Goal: Task Accomplishment & Management: Manage account settings

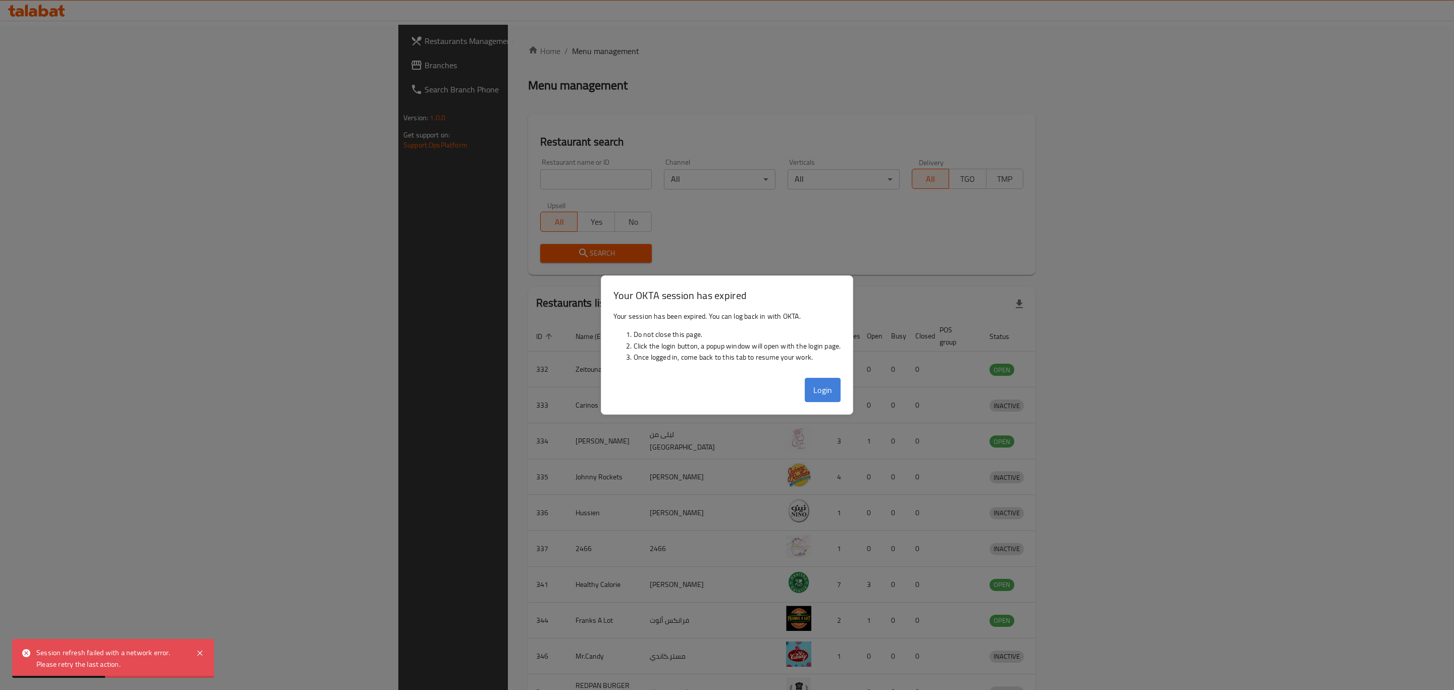
click at [815, 397] on button "Login" at bounding box center [823, 390] width 36 height 24
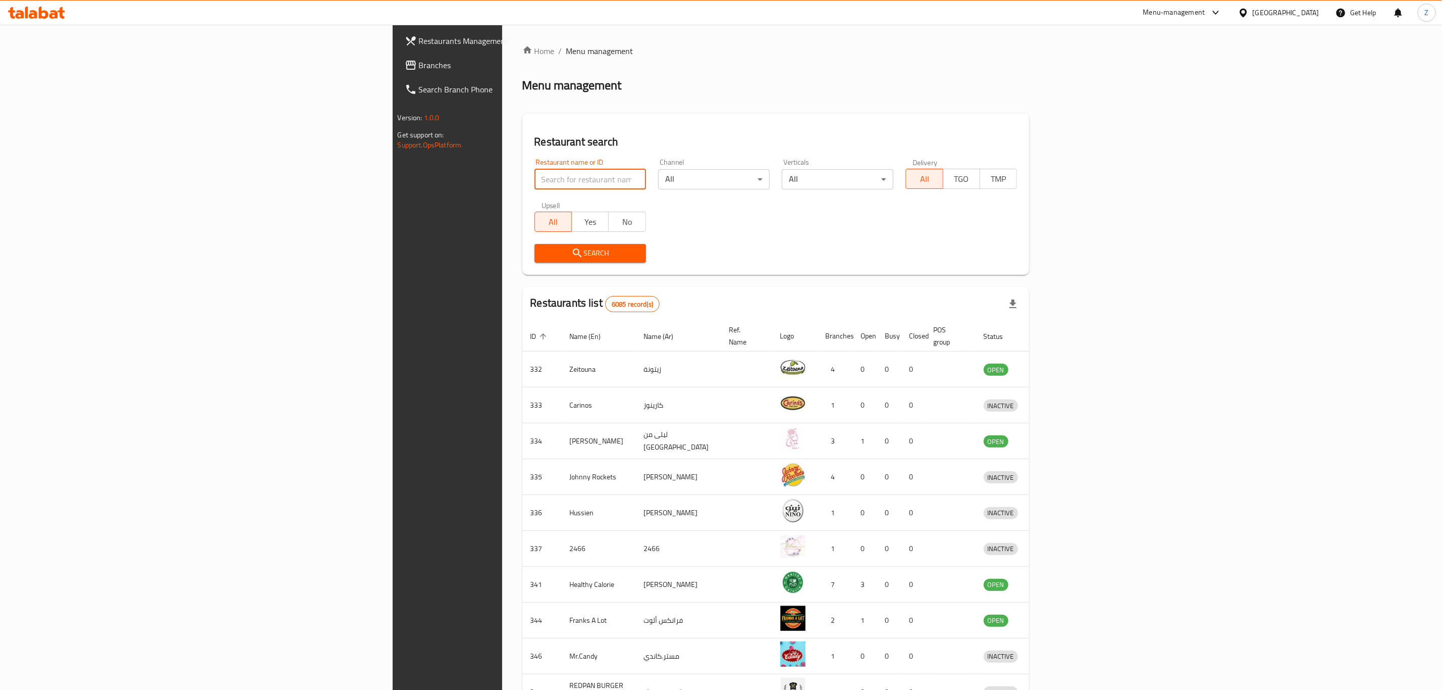
click at [535, 176] on input "search" at bounding box center [591, 179] width 112 height 20
type input "س"
type input "[PERSON_NAME] tiffins"
type button "all"
type button "true"
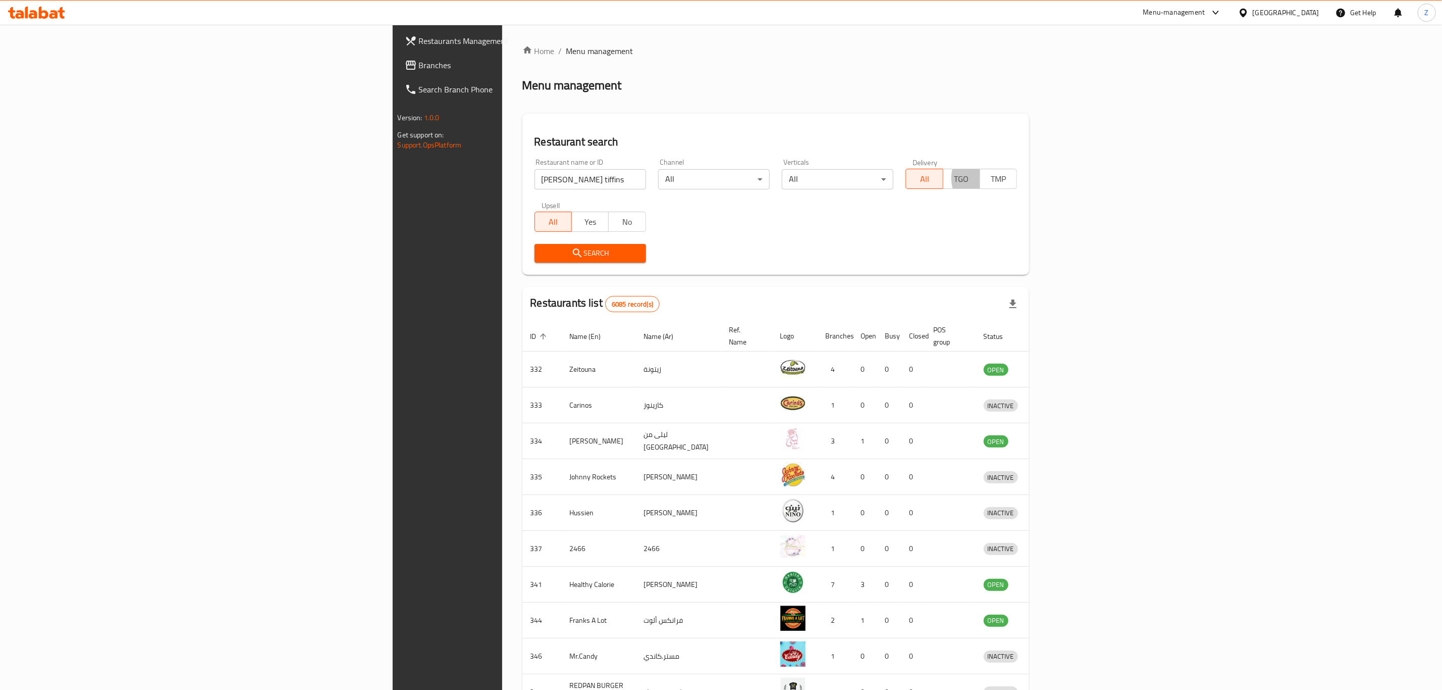
type button "false"
type button "all"
type button "true"
type button "false"
click button "Search" at bounding box center [591, 253] width 112 height 19
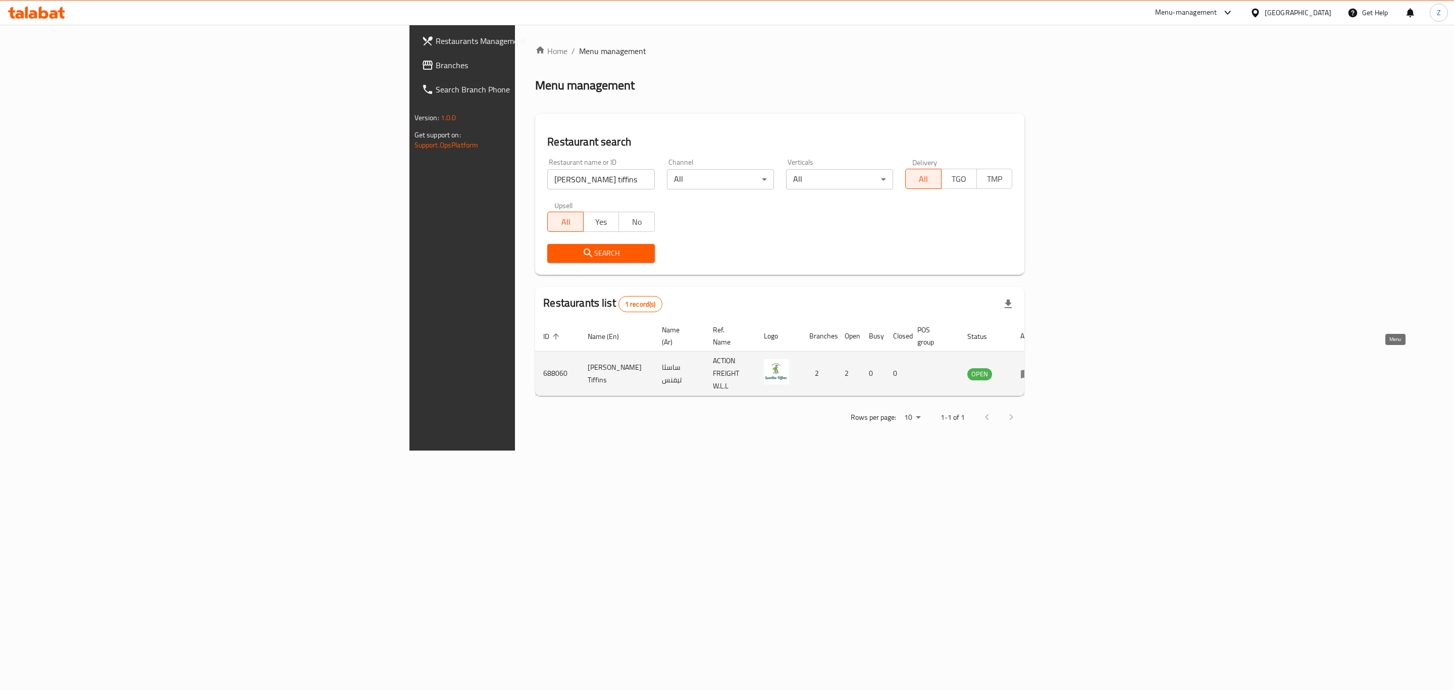
click at [1032, 370] on icon "enhanced table" at bounding box center [1026, 374] width 11 height 9
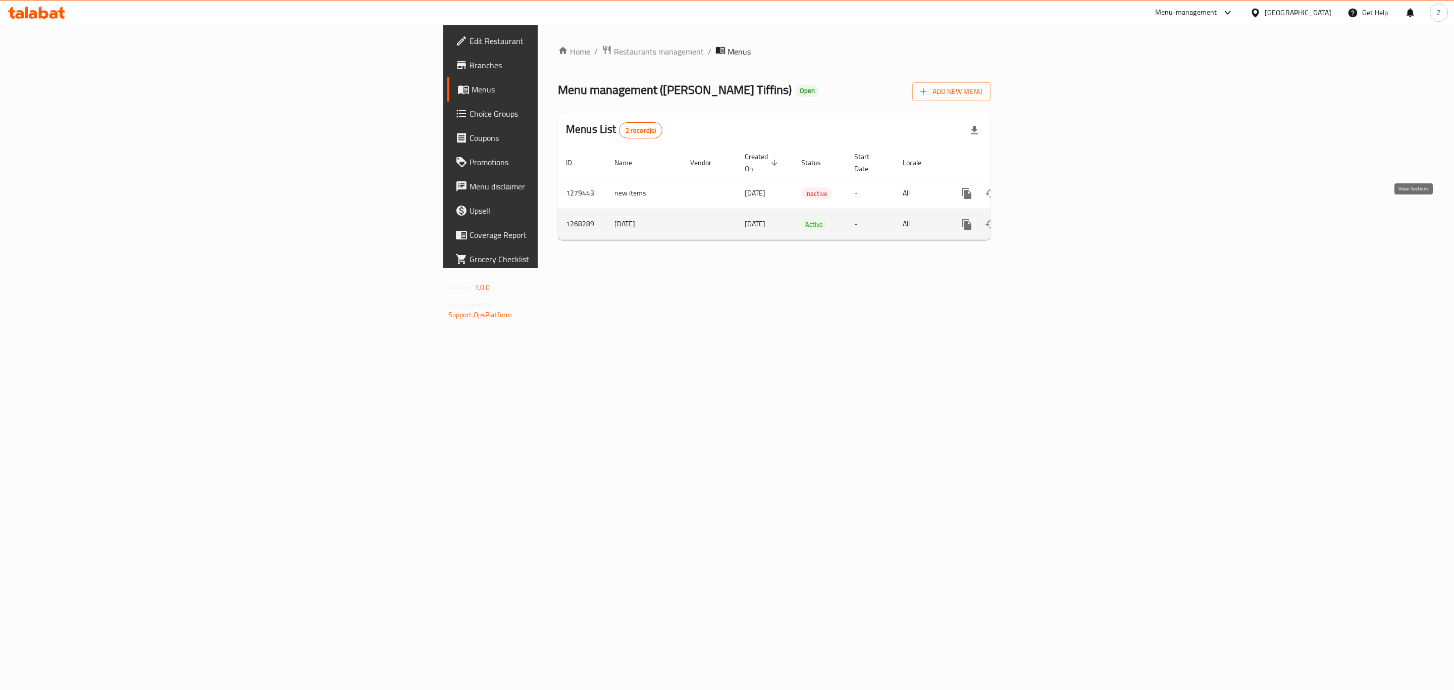
click at [1044, 220] on icon "enhanced table" at bounding box center [1039, 224] width 9 height 9
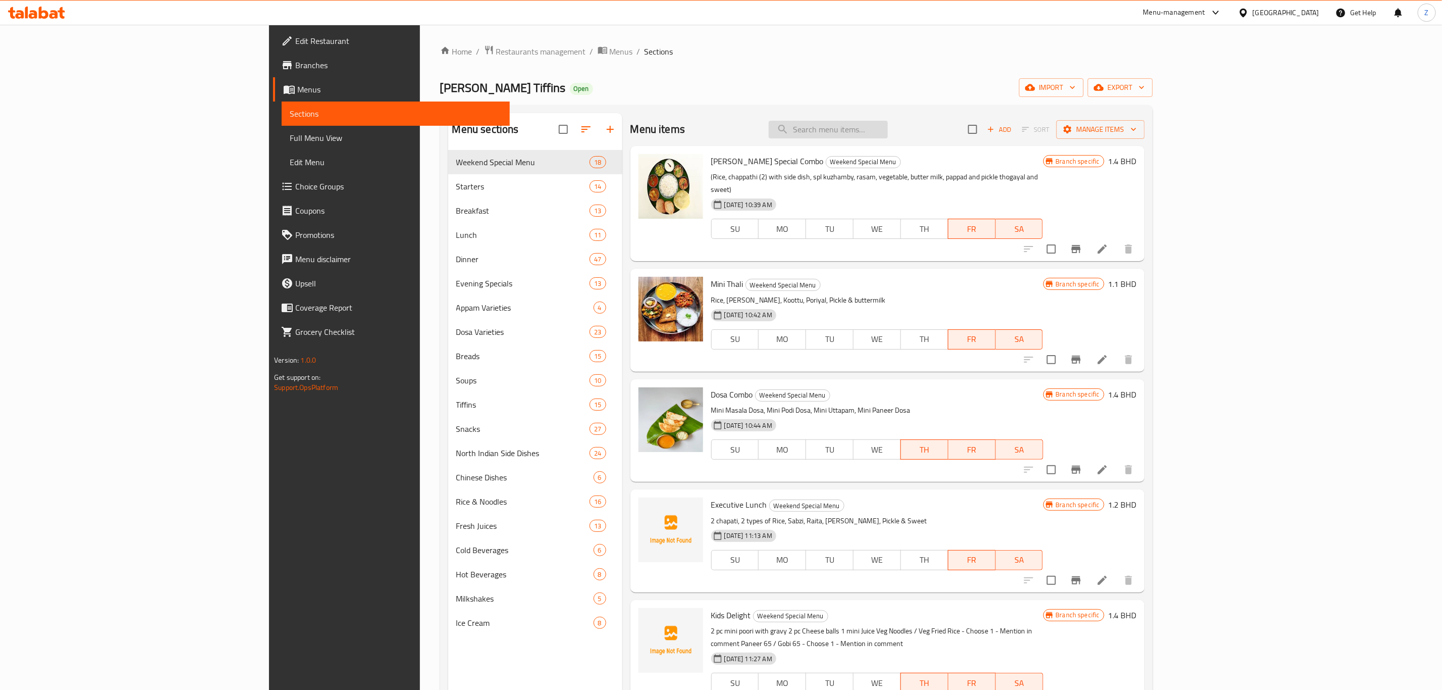
click at [888, 128] on input "search" at bounding box center [828, 130] width 119 height 18
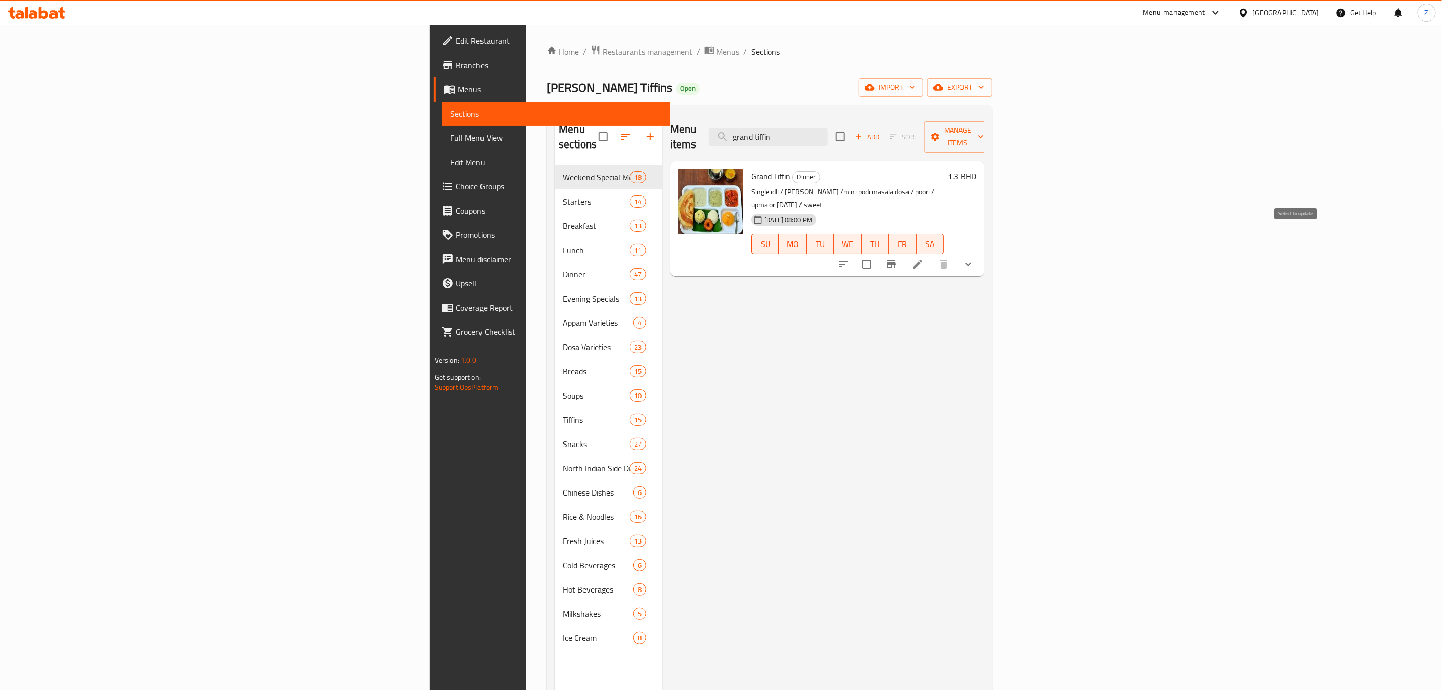
type input "grand tiffin"
click at [877, 253] on input "checkbox" at bounding box center [866, 263] width 21 height 21
checkbox input "true"
click at [984, 133] on span "Manage items" at bounding box center [957, 136] width 51 height 25
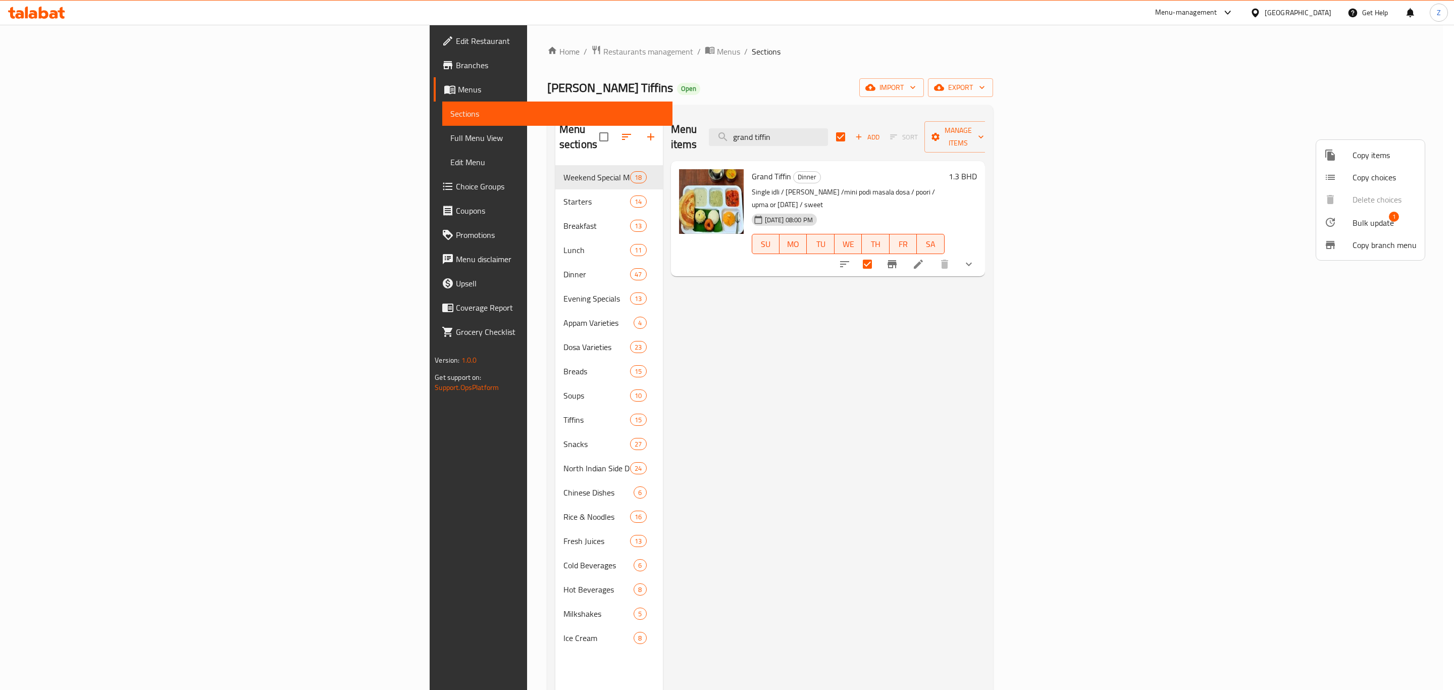
click at [1374, 217] on span "Bulk update" at bounding box center [1373, 223] width 41 height 12
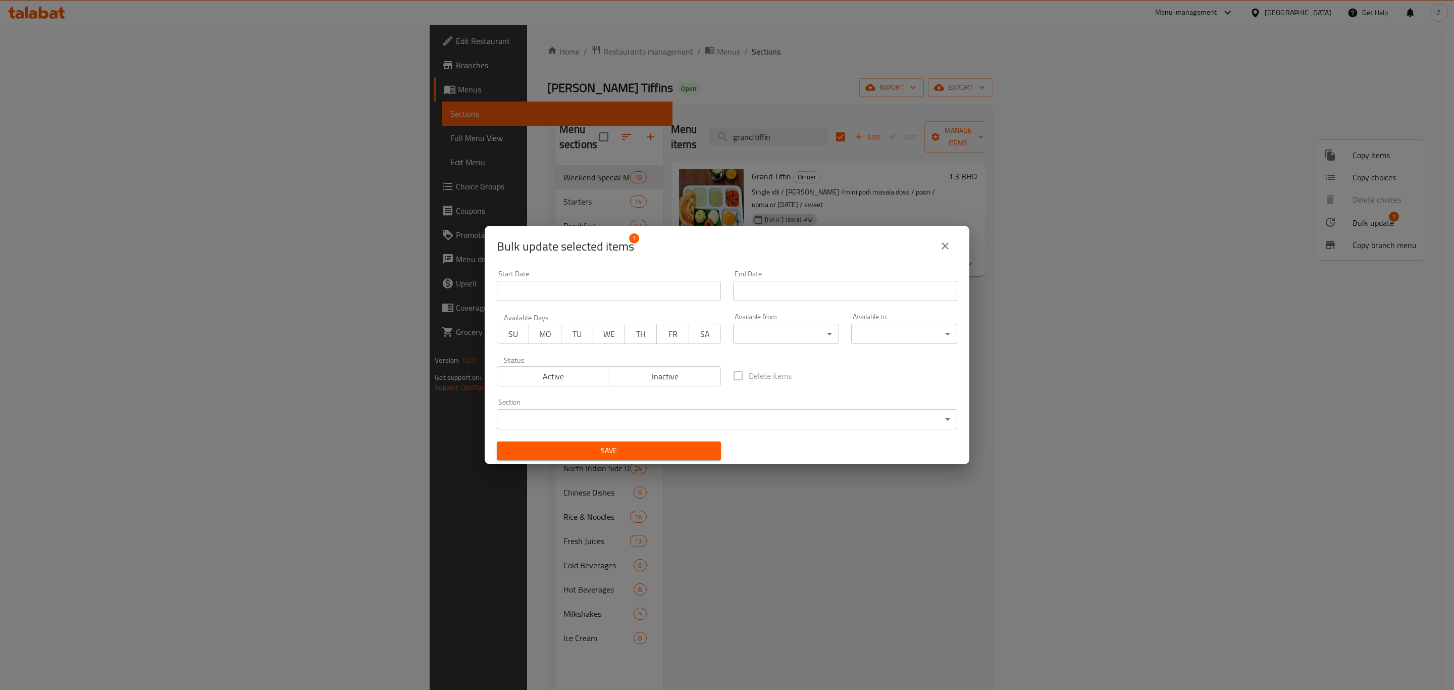
click at [751, 420] on body "​ Menu-management [GEOGRAPHIC_DATA] Get Help Z Edit Restaurant Branches Menus S…" at bounding box center [727, 357] width 1454 height 665
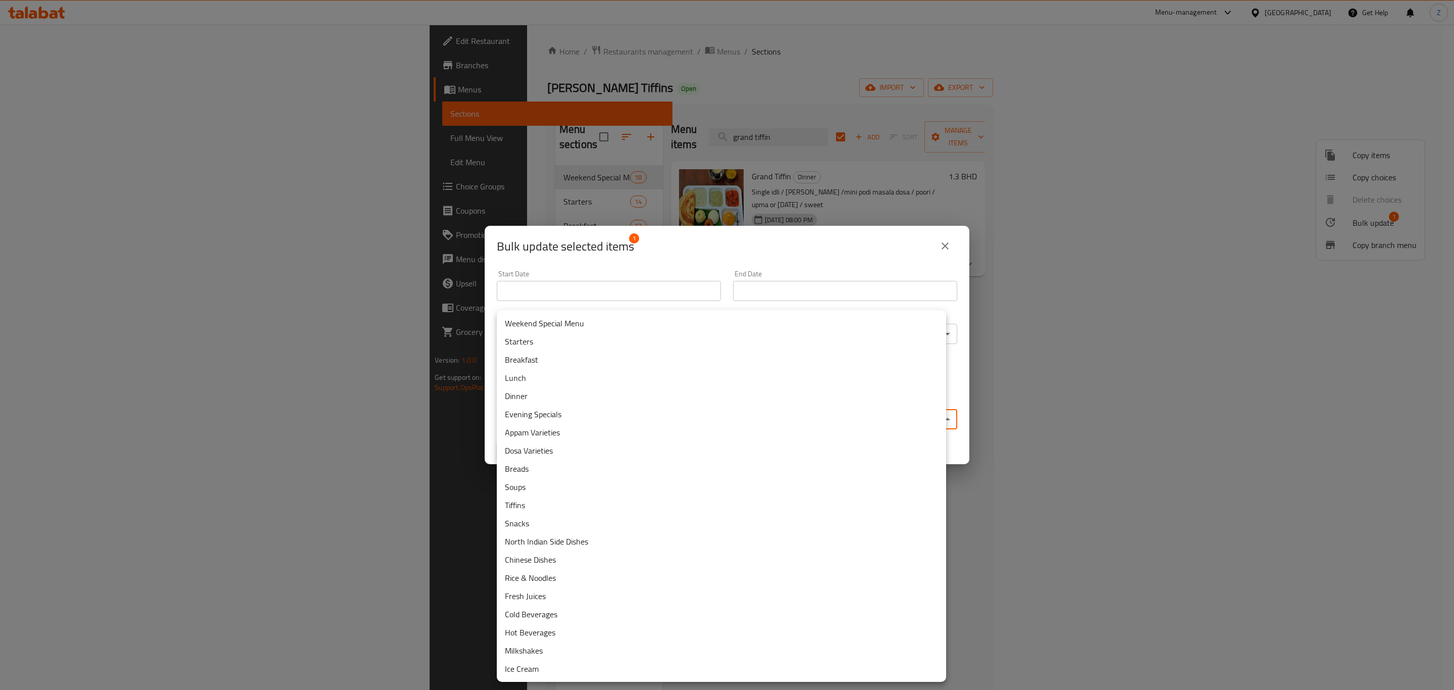
click at [548, 361] on li "Breakfast" at bounding box center [721, 359] width 449 height 18
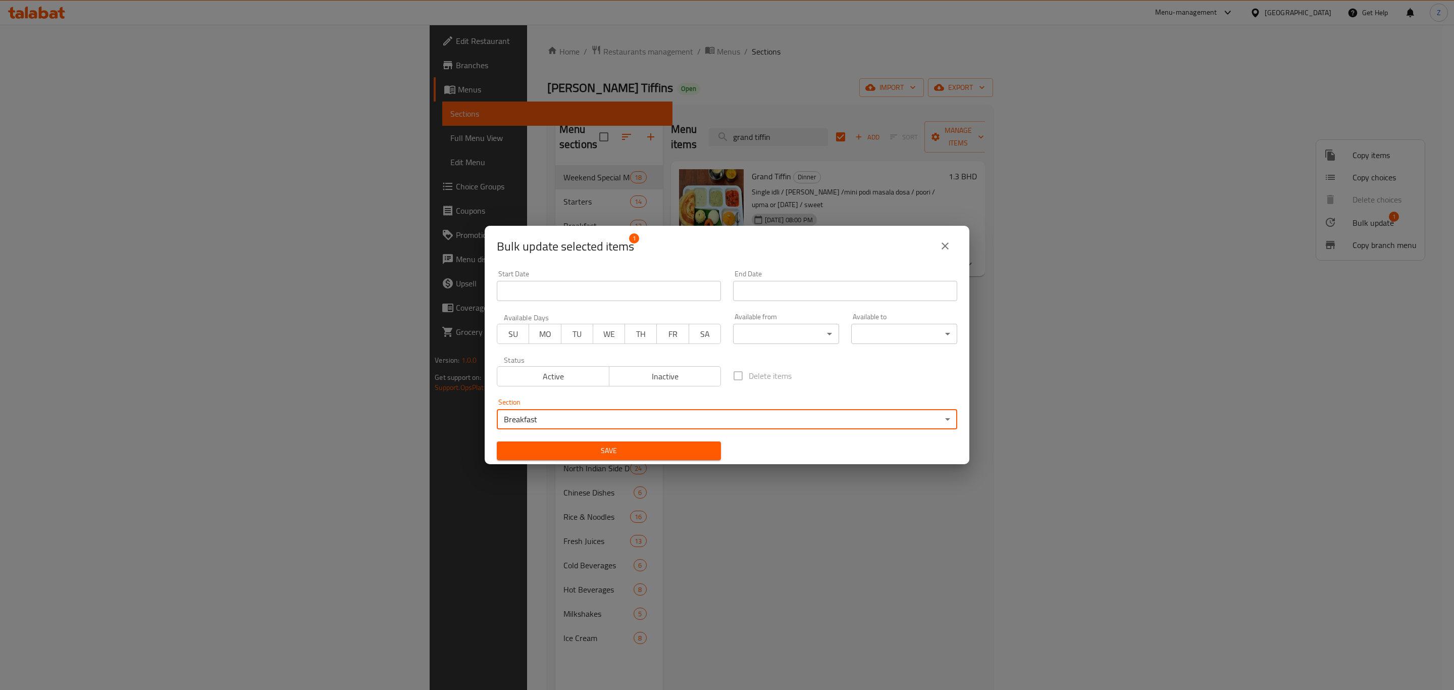
click at [656, 443] on button "Save" at bounding box center [609, 450] width 224 height 19
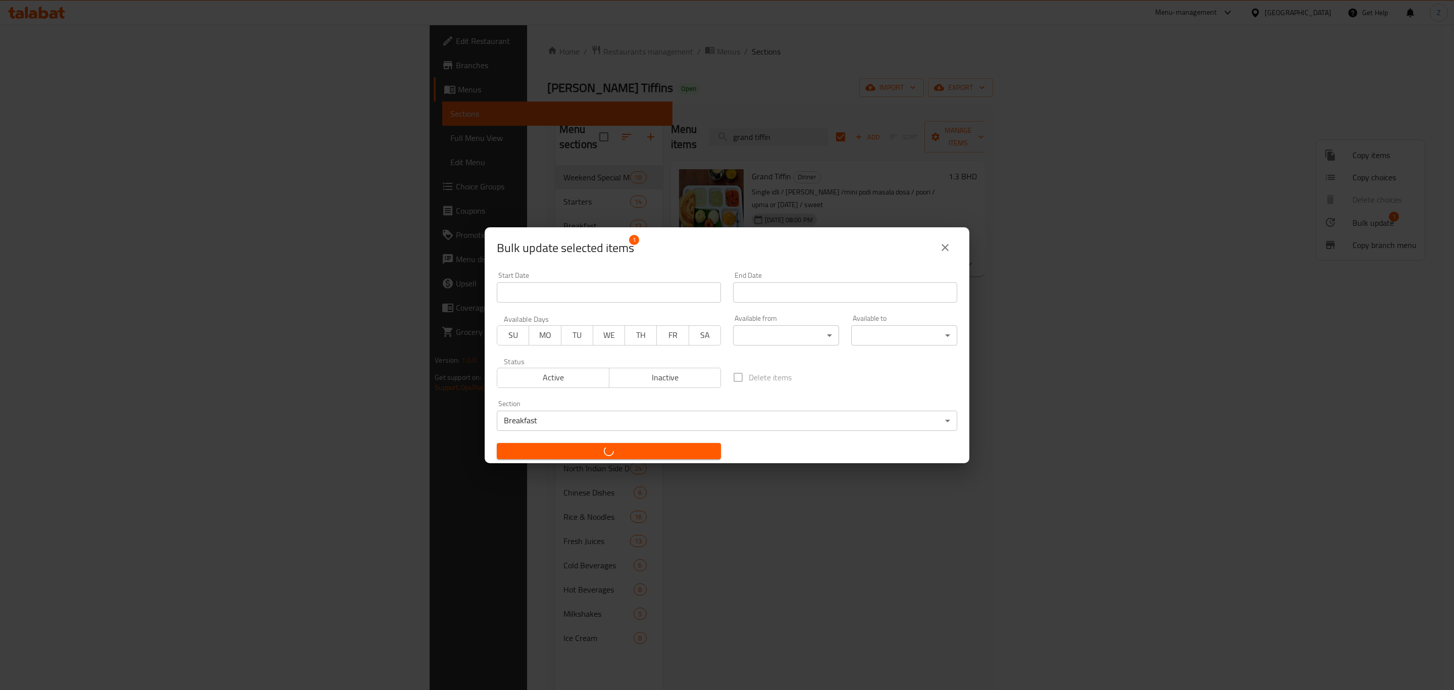
checkbox input "false"
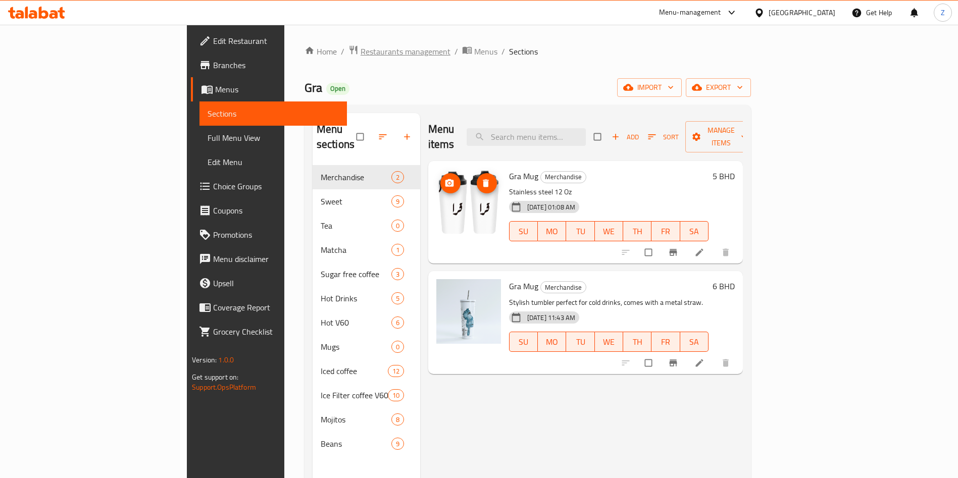
click at [360, 54] on span "Restaurants management" at bounding box center [405, 51] width 90 height 12
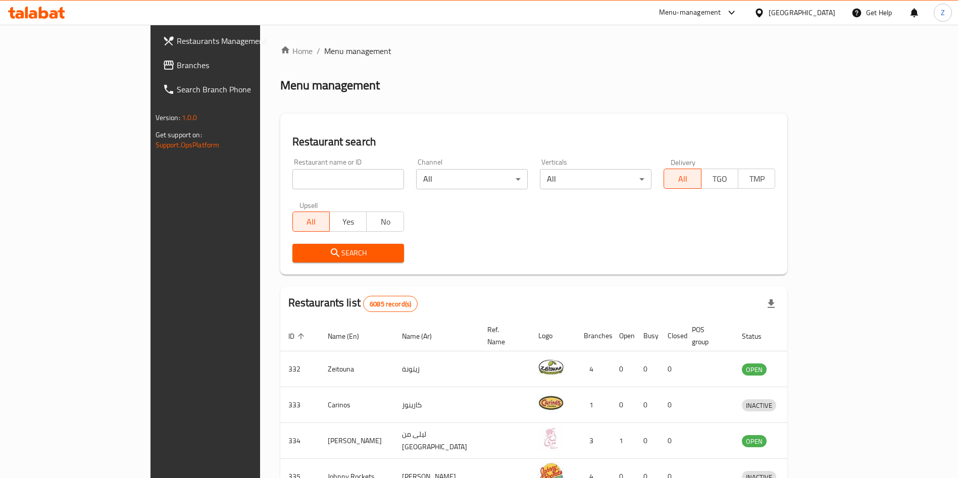
click at [292, 179] on input "search" at bounding box center [348, 179] width 112 height 20
type input "ي"
type input "dayah"
click button "Search" at bounding box center [348, 253] width 112 height 19
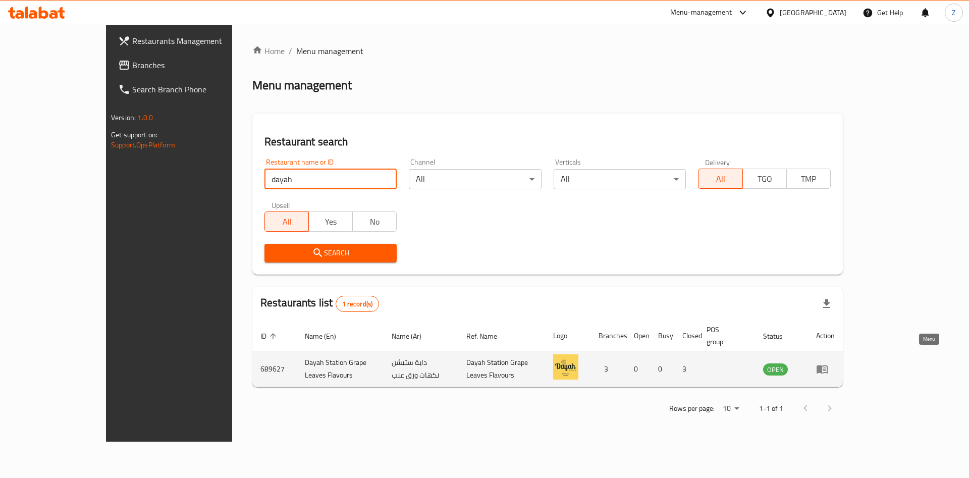
click at [828, 366] on icon "enhanced table" at bounding box center [822, 370] width 11 height 9
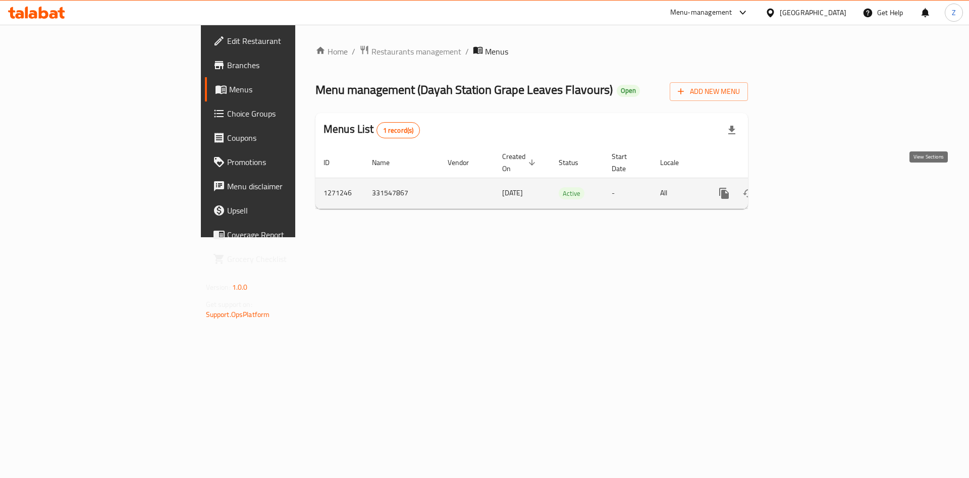
click at [803, 187] on icon "enhanced table" at bounding box center [797, 193] width 12 height 12
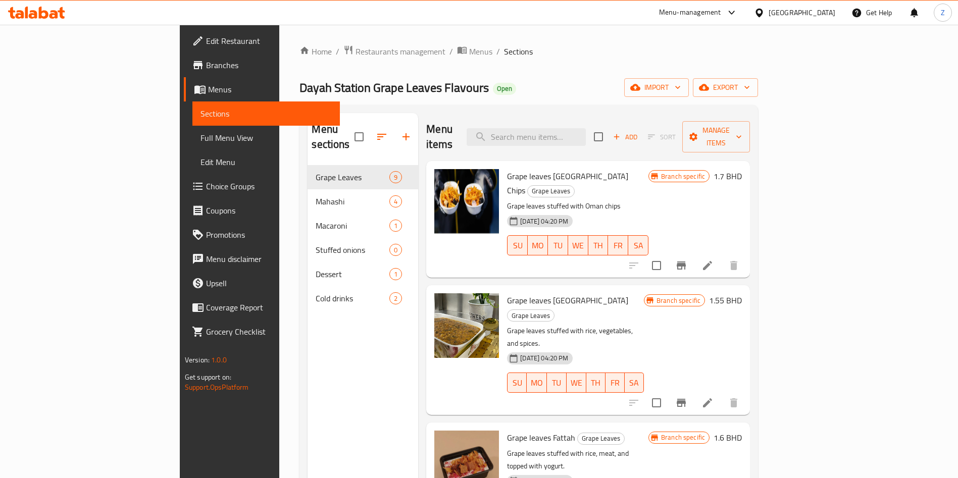
click at [206, 43] on span "Edit Restaurant" at bounding box center [269, 41] width 126 height 12
